Goal: Information Seeking & Learning: Learn about a topic

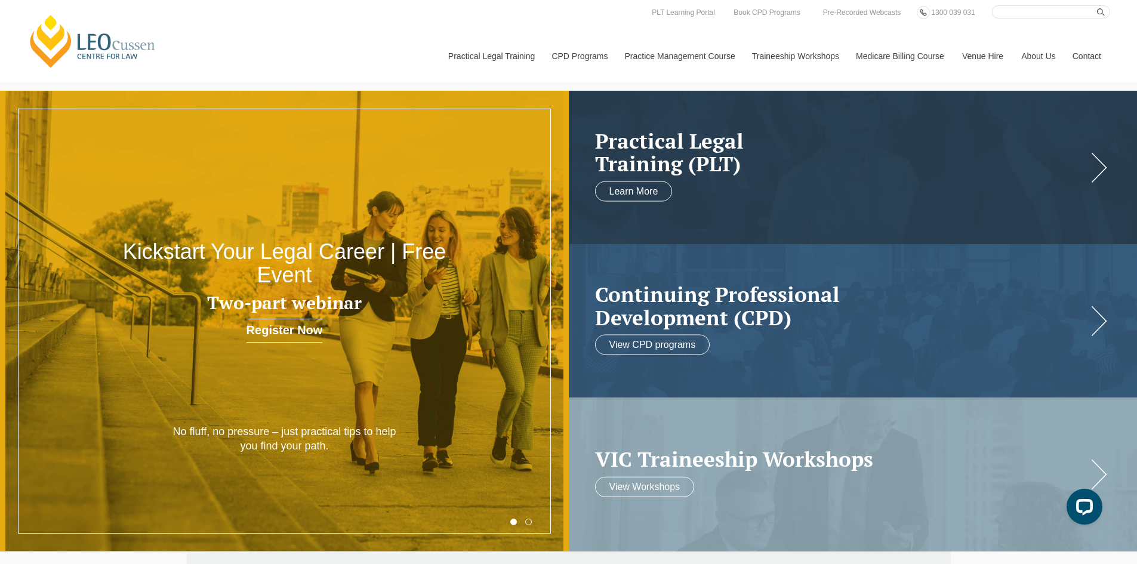
click at [342, 62] on div "[PERSON_NAME] Centre for Law Search here Practical Legal Training Our Practical…" at bounding box center [569, 43] width 1084 height 76
drag, startPoint x: 395, startPoint y: 27, endPoint x: 402, endPoint y: 31, distance: 8.0
click at [402, 31] on div "[PERSON_NAME] Centre for Law Search here Practical Legal Training Our Practical…" at bounding box center [569, 43] width 1084 height 76
